Goal: Task Accomplishment & Management: Manage account settings

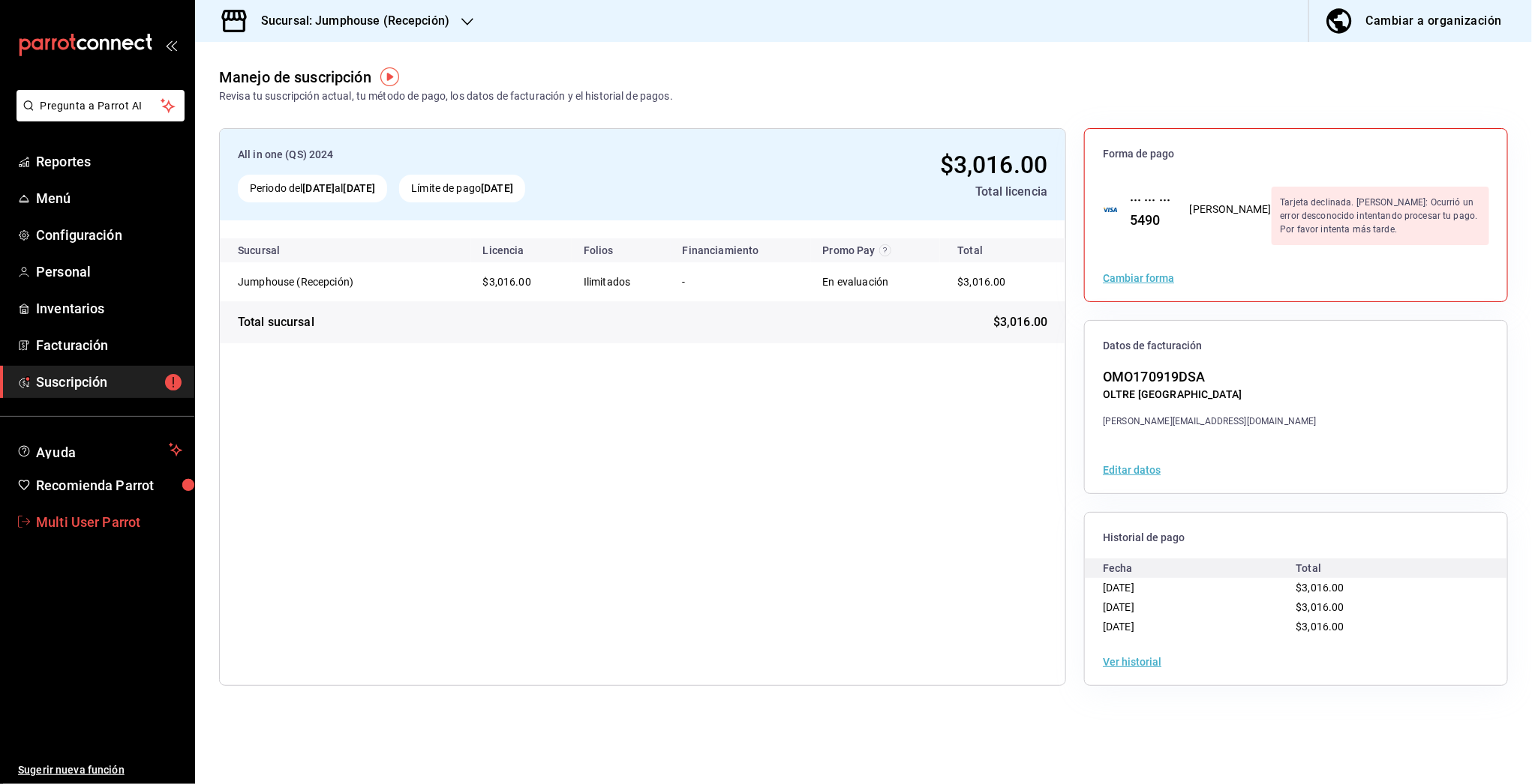
click at [55, 517] on span "Multi User Parrot" at bounding box center [109, 522] width 146 height 20
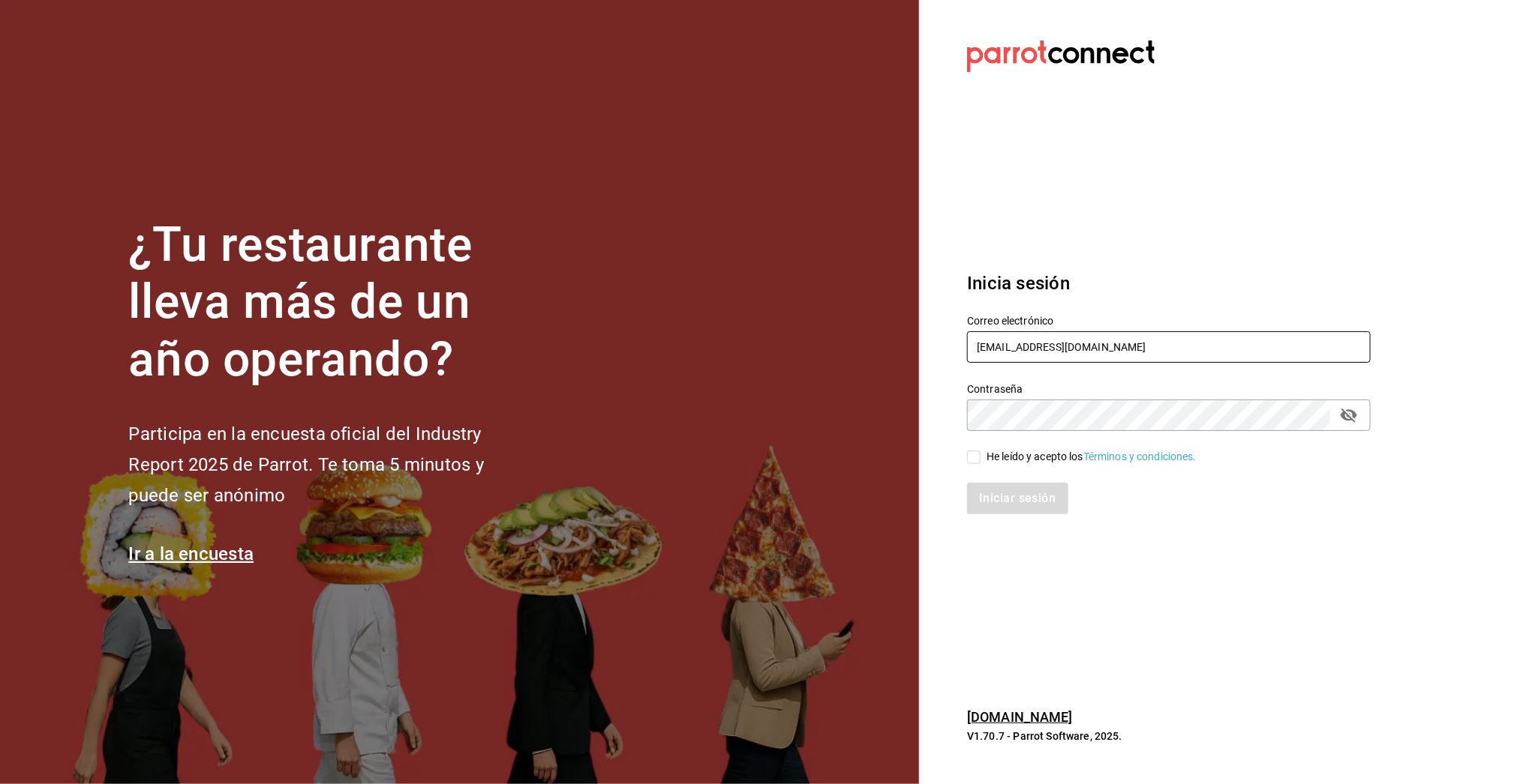
click at [1006, 348] on input "multiuser@jumphouse.com" at bounding box center [1169, 347] width 403 height 31
paste input "shawarmaakbar@cdmx.com 5H4M42W4"
click at [1157, 347] on input "shawarmaakbar@cdmx.com 5H4M42W4" at bounding box center [1169, 347] width 403 height 31
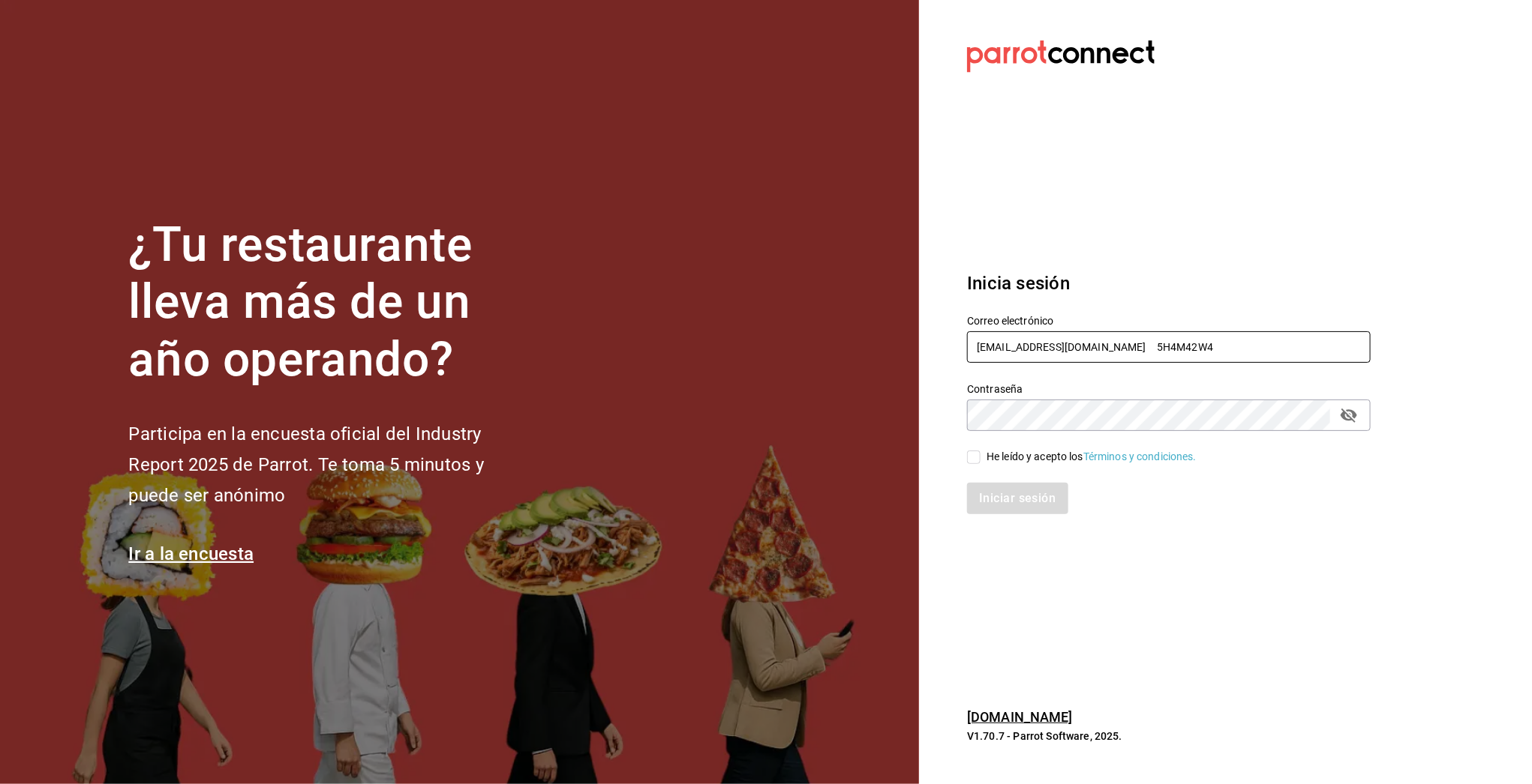
click at [1157, 347] on input "shawarmaakbar@cdmx.com 5H4M42W4" at bounding box center [1169, 347] width 403 height 31
type input "shawarmaakbar@cdmx.com"
click at [1035, 458] on div "He leído y acepto los Términos y condiciones." at bounding box center [1091, 457] width 210 height 16
click at [980, 458] on input "He leído y acepto los Términos y condiciones." at bounding box center [974, 458] width 14 height 14
checkbox input "true"
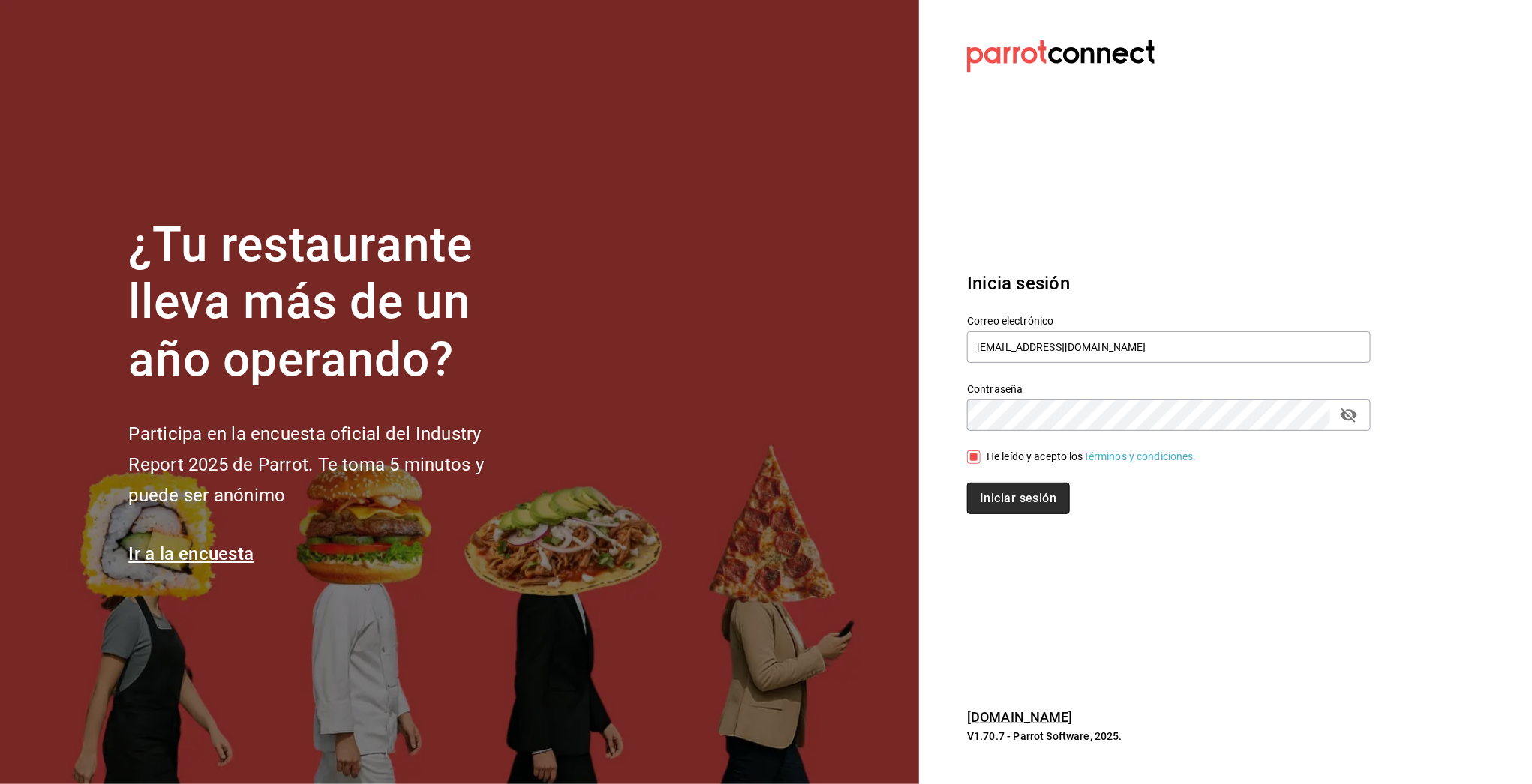
click at [1035, 500] on button "Iniciar sesión" at bounding box center [1018, 498] width 102 height 31
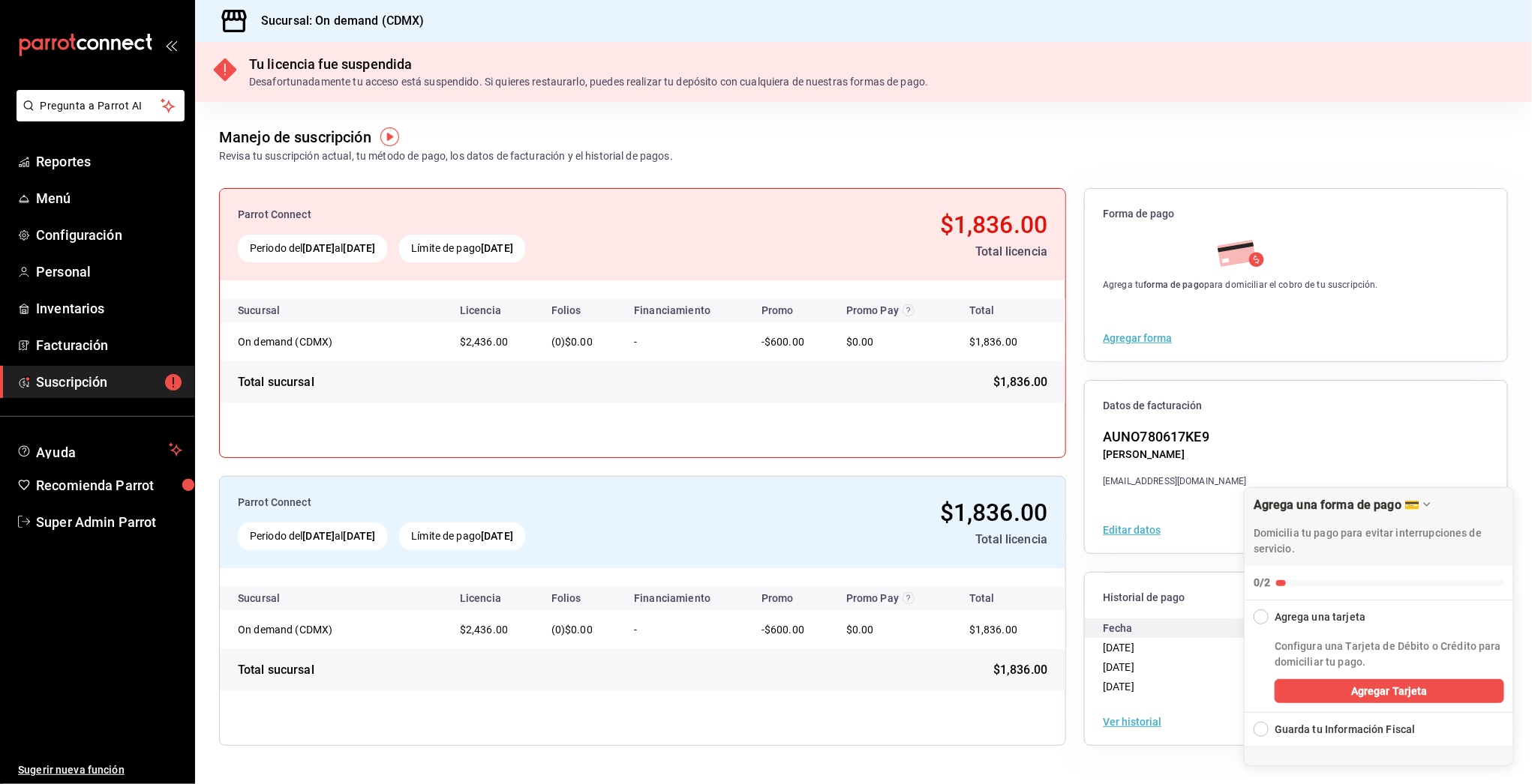
click at [1435, 458] on div "AUNO780617KE9 [PERSON_NAME] [EMAIL_ADDRESS][DOMAIN_NAME]" at bounding box center [1296, 458] width 423 height 61
click at [1418, 484] on div "AUNO780617KE9 [PERSON_NAME] [EMAIL_ADDRESS][DOMAIN_NAME]" at bounding box center [1296, 458] width 423 height 61
click at [1430, 513] on div "Agrega una forma de pago 💳 Domicilia tu pago para evitar interrupciones de serv…" at bounding box center [1379, 528] width 269 height 78
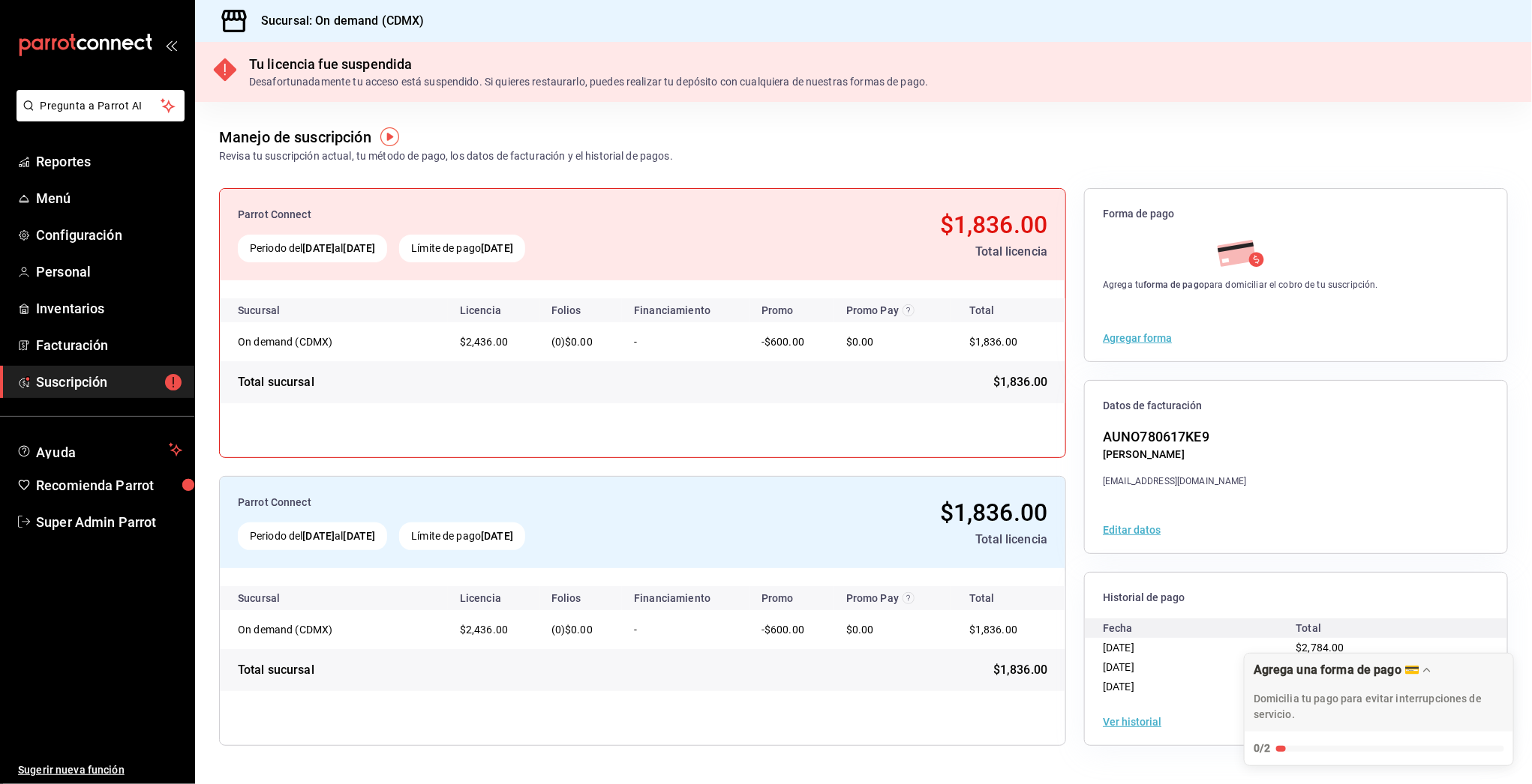
click at [1117, 727] on button "Ver historial" at bounding box center [1132, 723] width 58 height 11
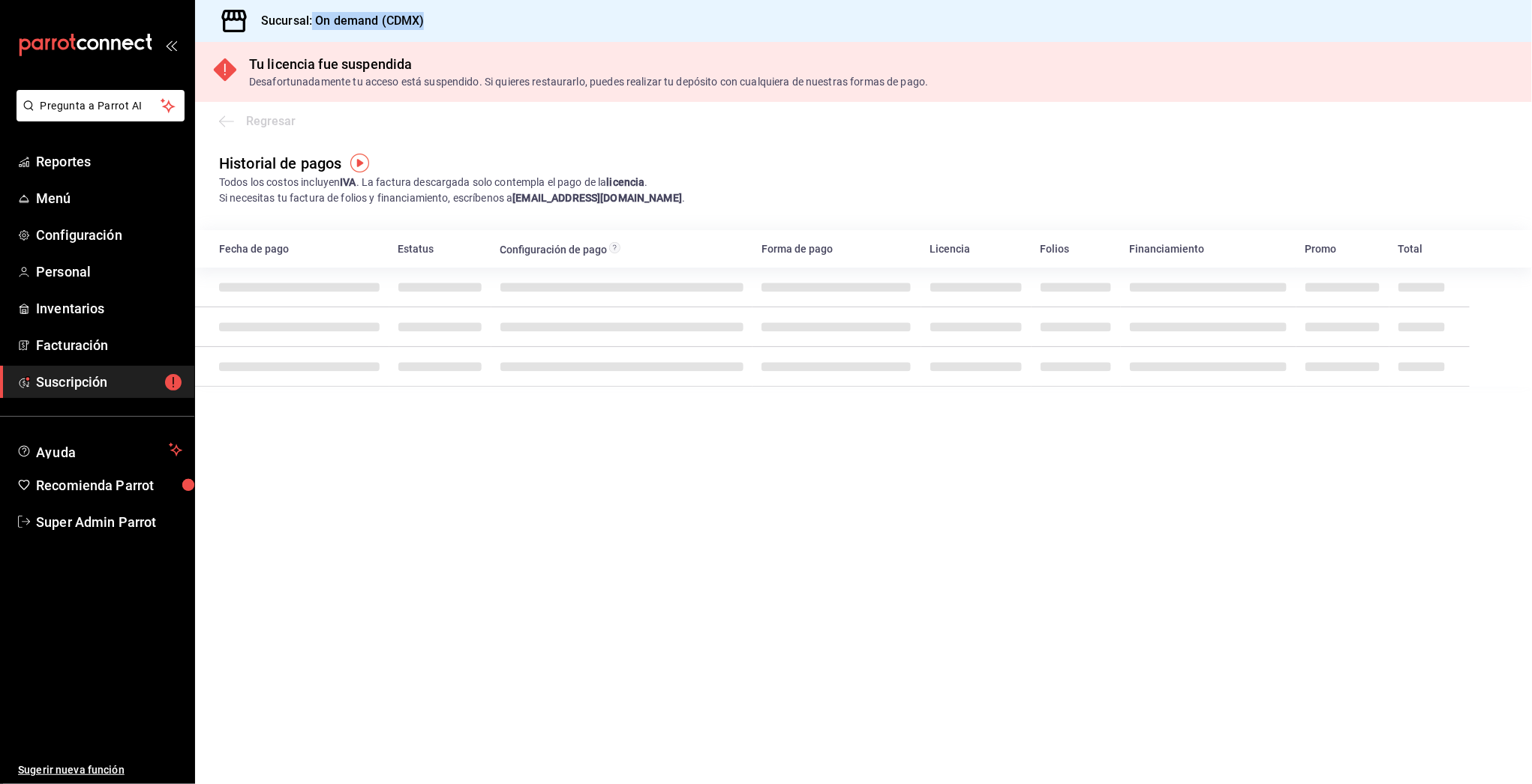
drag, startPoint x: 313, startPoint y: 19, endPoint x: 458, endPoint y: 25, distance: 145.1
click at [458, 25] on div "Sucursal: On demand (CDMX)" at bounding box center [864, 21] width 1337 height 42
copy h3 "On demand (CDMX)"
click at [65, 386] on span "Suscripción" at bounding box center [109, 382] width 146 height 20
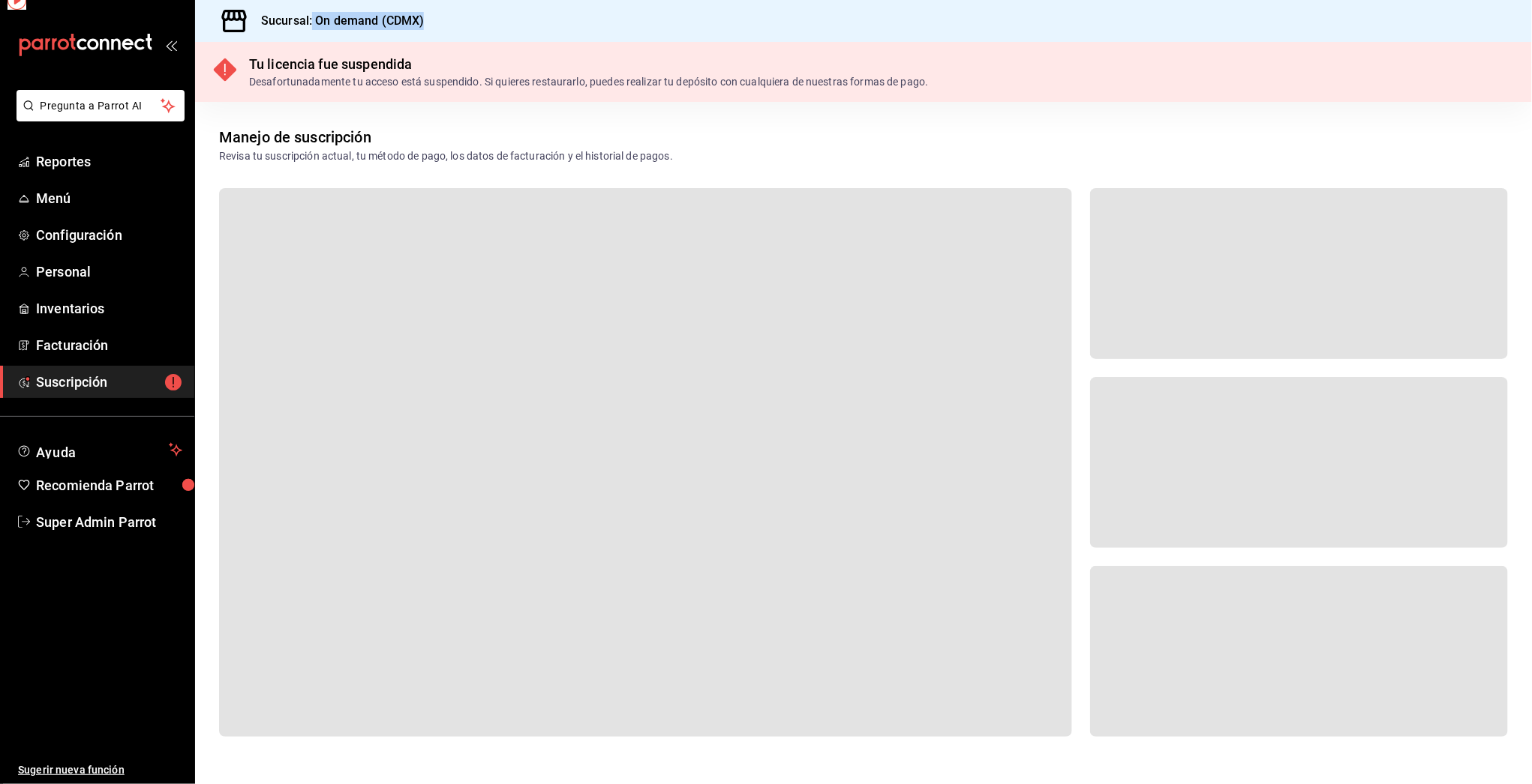
click at [65, 386] on span "Suscripción" at bounding box center [109, 382] width 146 height 20
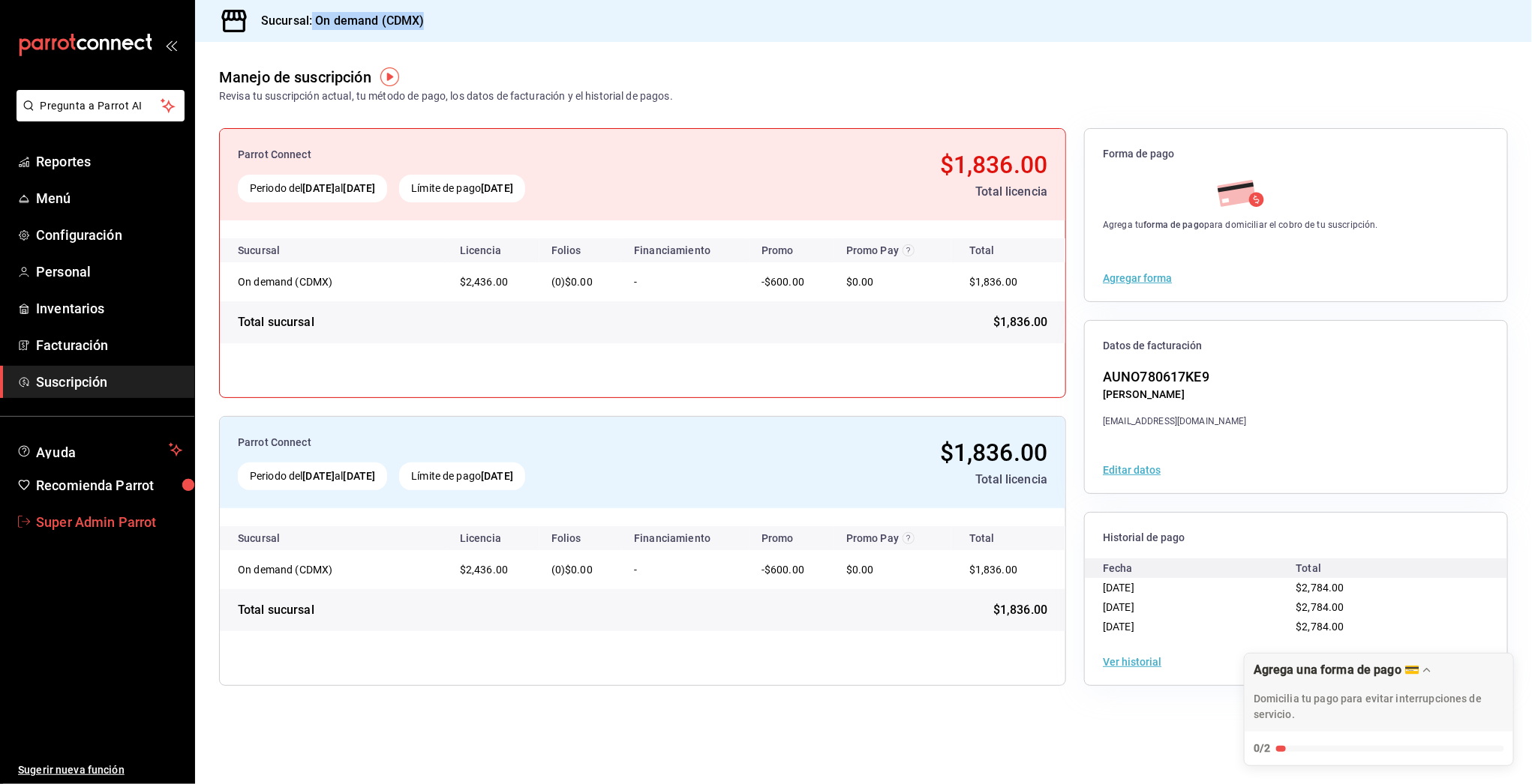
click at [96, 521] on span "Super Admin Parrot" at bounding box center [109, 522] width 146 height 20
